Goal: Complete application form

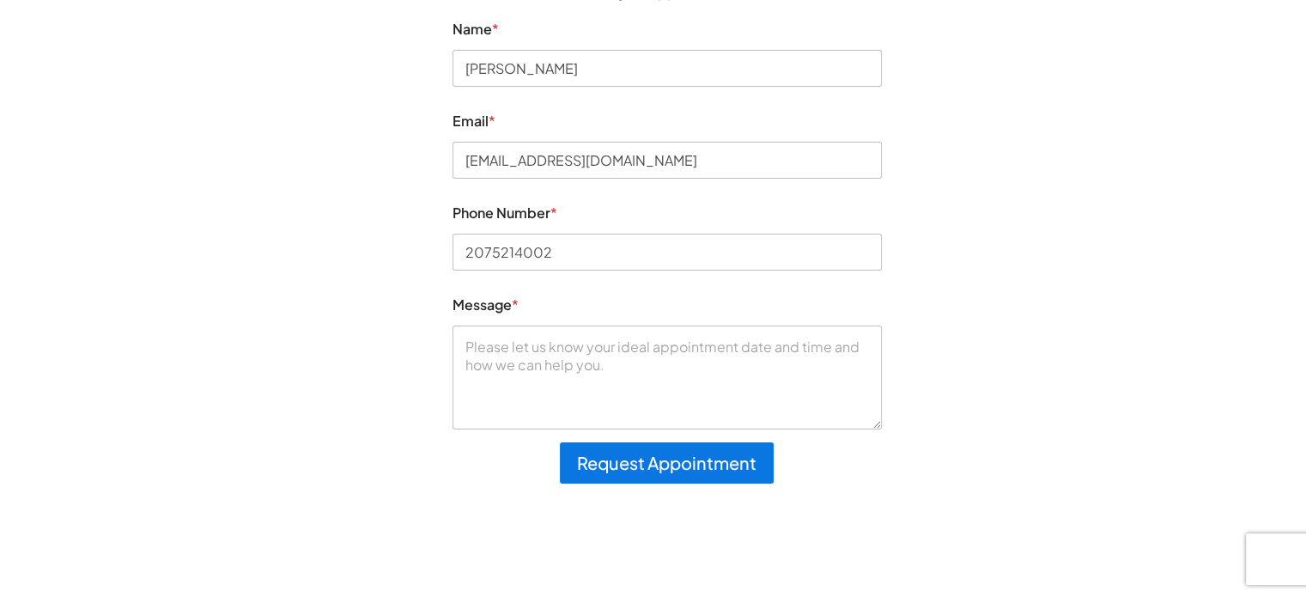
scroll to position [258, 0]
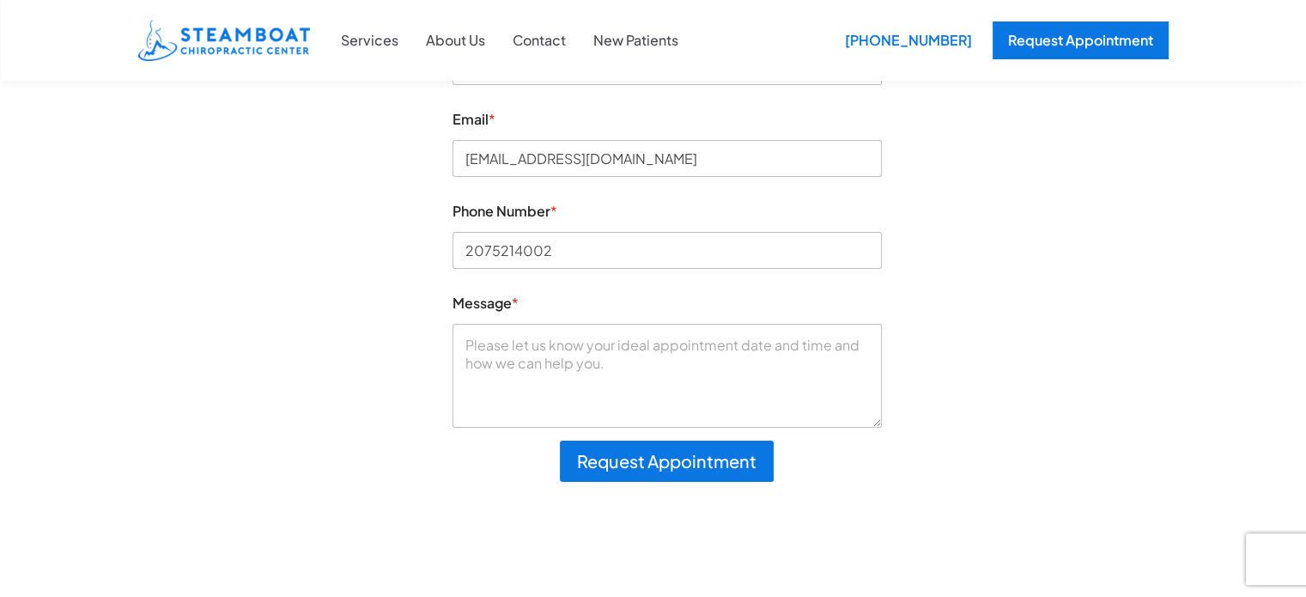
click at [758, 374] on textarea "Message *" at bounding box center [667, 375] width 429 height 103
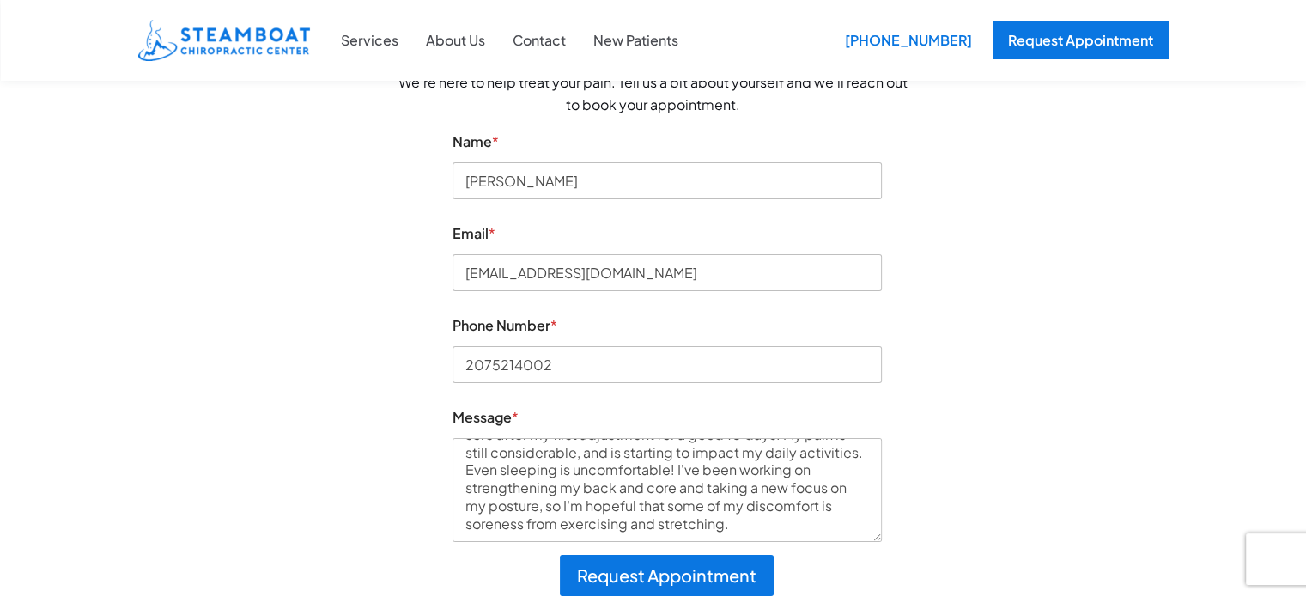
scroll to position [64, 0]
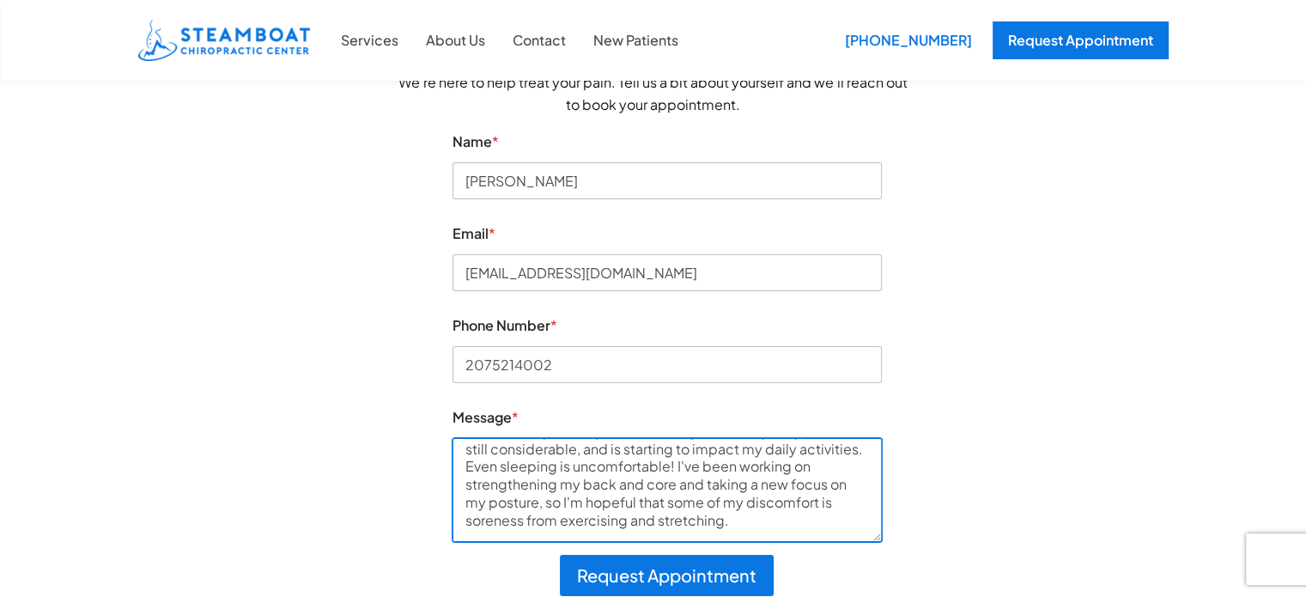
click at [710, 526] on textarea "Hi [PERSON_NAME] and team! Following up about my appointment at the beginning o…" at bounding box center [667, 489] width 429 height 103
click at [695, 518] on textarea "Hi [PERSON_NAME] and team! Following up about my appointment at the beginning o…" at bounding box center [667, 489] width 429 height 103
click at [654, 524] on textarea "Hi [PERSON_NAME] and team! Following up about my appointment at the beginning o…" at bounding box center [667, 489] width 429 height 103
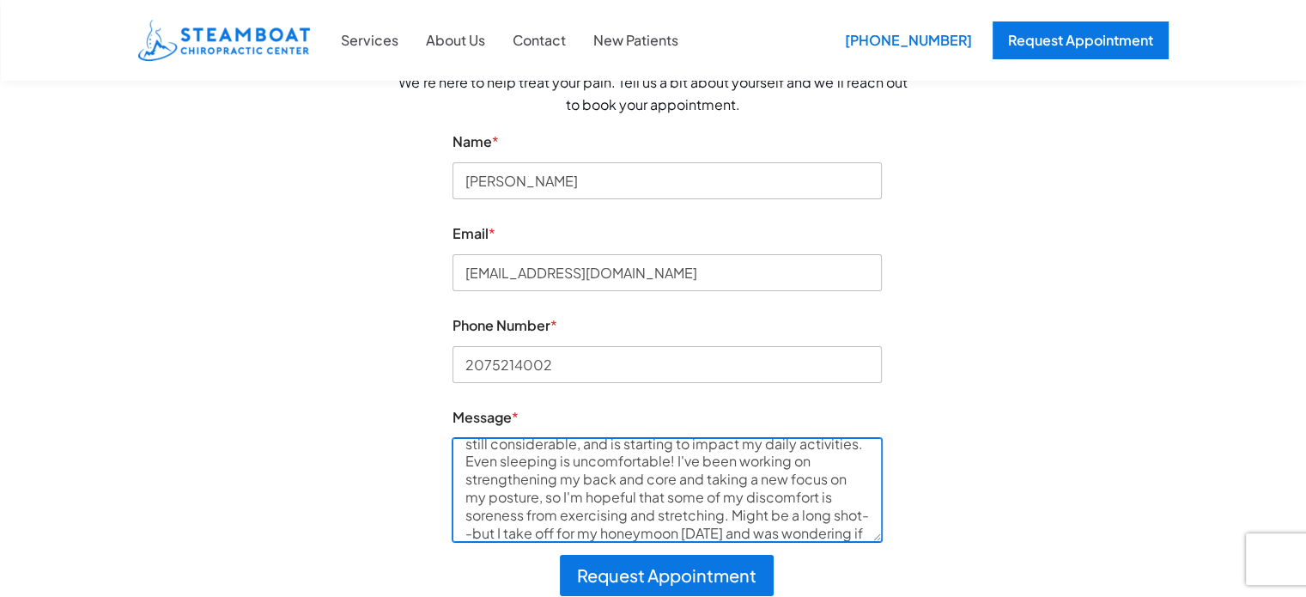
scroll to position [88, 0]
type textarea "Hi [PERSON_NAME] and team! Following up about my appointment at the beginning o…"
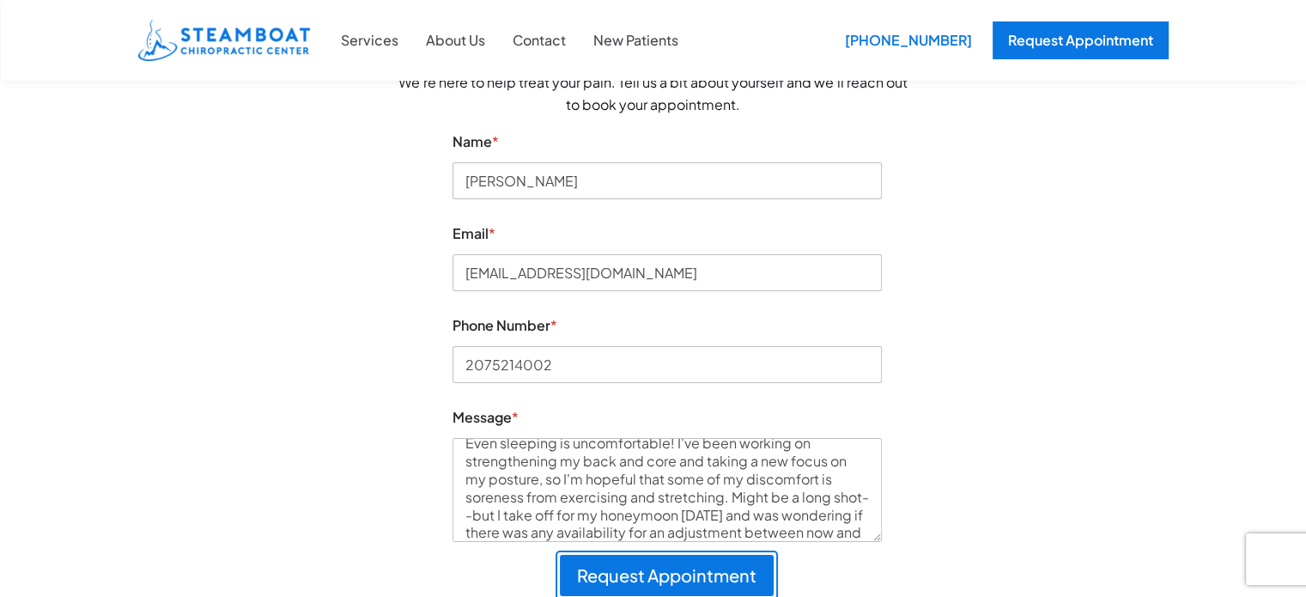
type button "wpforms-submit"
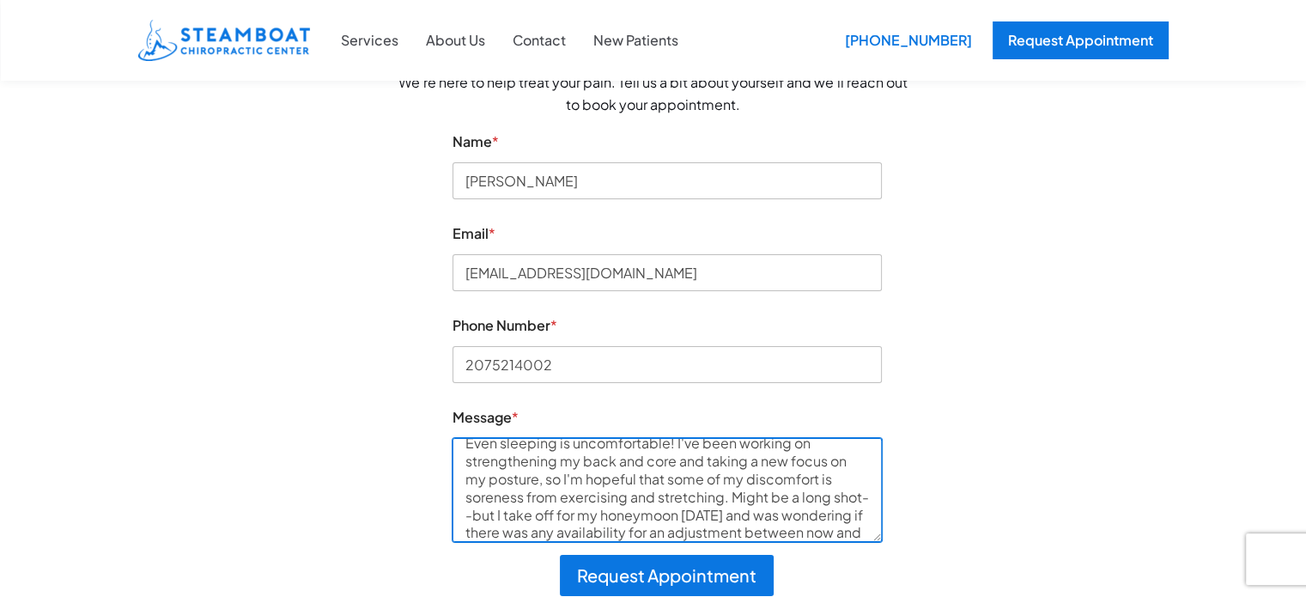
click at [808, 536] on textarea "Hi [PERSON_NAME] and team! Following up about my appointment at the beginning o…" at bounding box center [667, 489] width 429 height 103
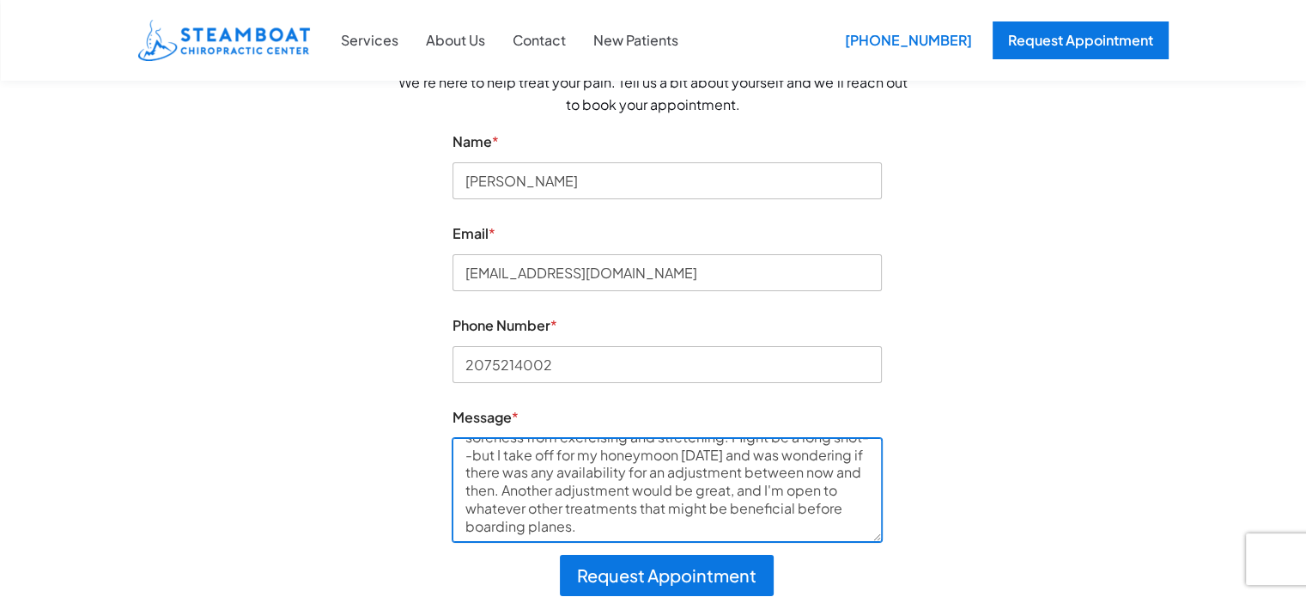
scroll to position [151, 0]
click at [606, 465] on textarea "Hi [PERSON_NAME] and team! Following up about my appointment at the beginning o…" at bounding box center [667, 489] width 429 height 103
click at [616, 522] on textarea "Hi [PERSON_NAME] and team! Following up about my appointment at the beginning o…" at bounding box center [667, 489] width 429 height 103
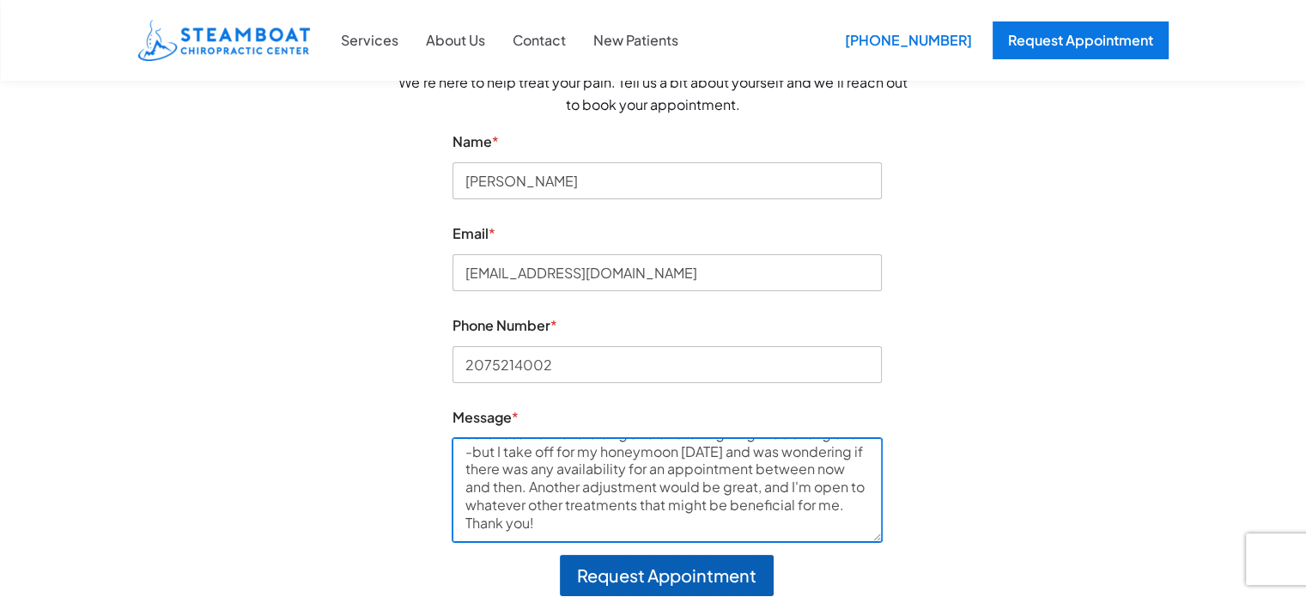
type textarea "Hi [PERSON_NAME] and team! Following up about my appointment at the beginning o…"
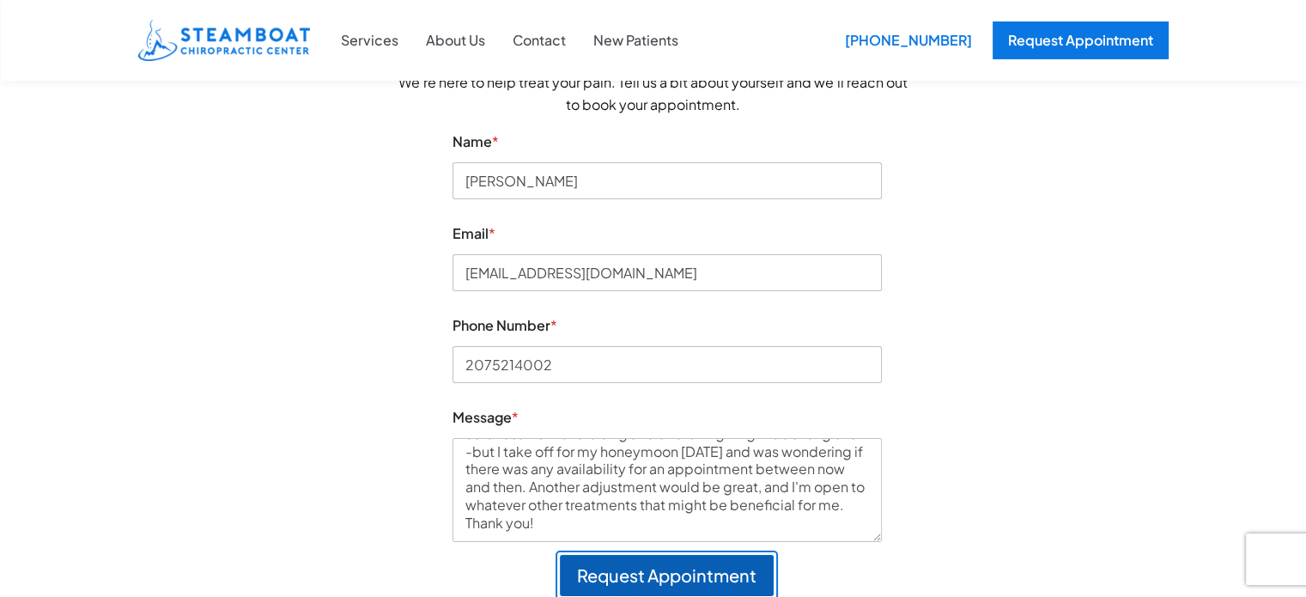
click at [639, 569] on button "Request Appointment" at bounding box center [667, 575] width 214 height 41
